Goal: Information Seeking & Learning: Learn about a topic

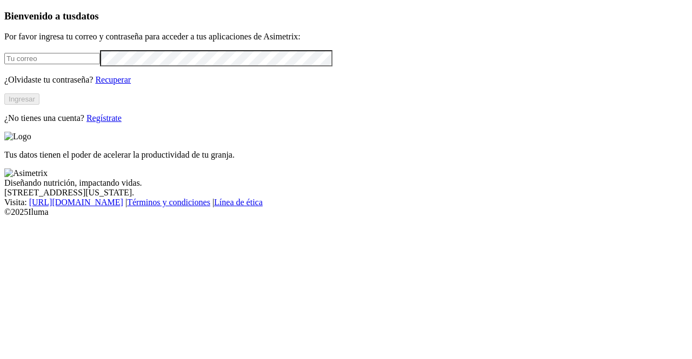
type input "[PERSON_NAME][EMAIL_ADDRESS][PERSON_NAME][DOMAIN_NAME]"
click at [39, 105] on button "Ingresar" at bounding box center [21, 98] width 35 height 11
